Goal: Navigation & Orientation: Find specific page/section

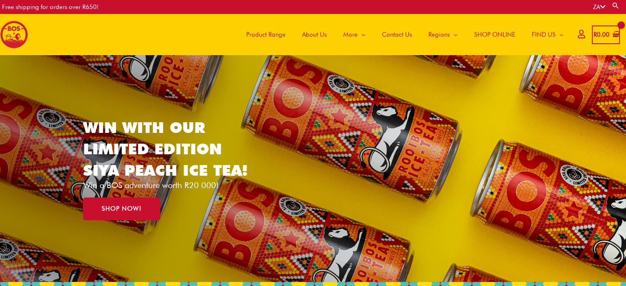
click at [322, 36] on span "About Us" at bounding box center [314, 34] width 25 height 25
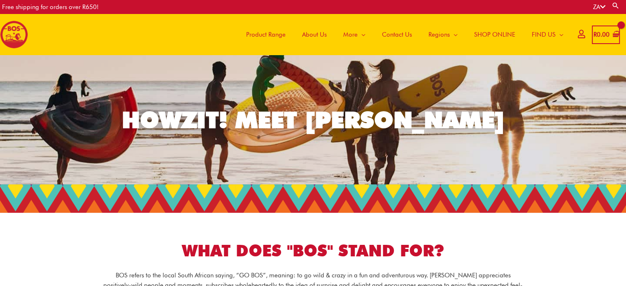
click at [495, 33] on span "SHOP ONLINE" at bounding box center [494, 34] width 41 height 25
click at [555, 71] on span "STOCK US" at bounding box center [547, 70] width 30 height 7
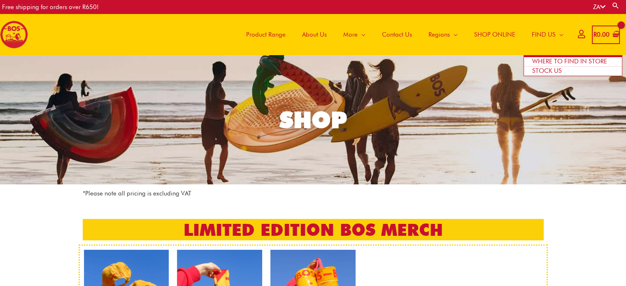
click at [570, 61] on span "WHERE TO FIND IN STORE" at bounding box center [569, 61] width 75 height 7
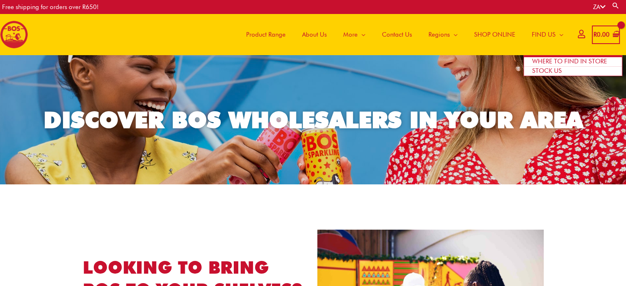
click at [556, 35] on span "Site Navigation" at bounding box center [560, 34] width 8 height 25
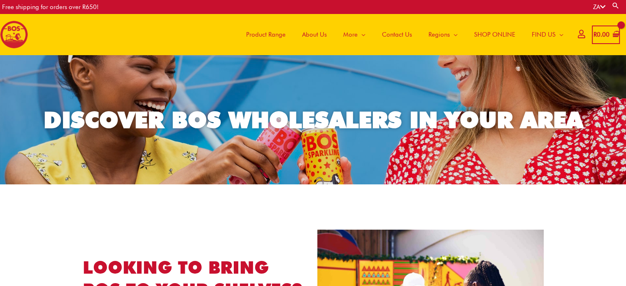
click at [273, 34] on span "Product Range" at bounding box center [266, 34] width 40 height 25
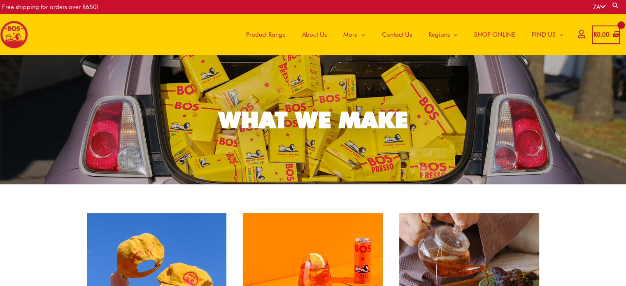
click at [317, 36] on span "About Us" at bounding box center [314, 34] width 25 height 25
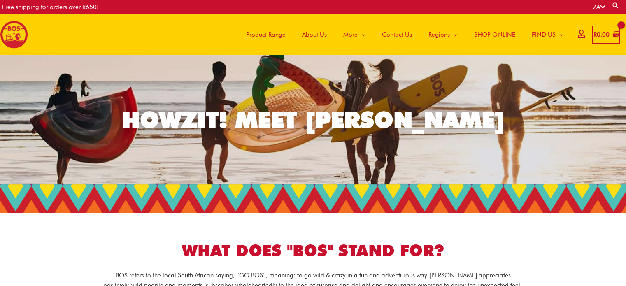
click at [312, 33] on span "About Us" at bounding box center [314, 34] width 25 height 25
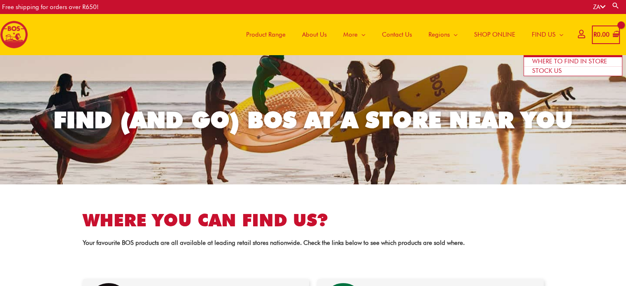
click at [545, 72] on span "STOCK US" at bounding box center [547, 70] width 30 height 7
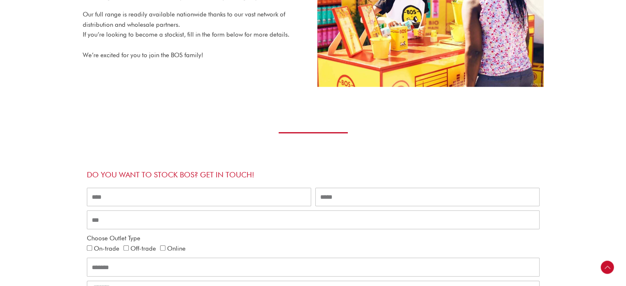
scroll to position [329, 0]
